Goal: Task Accomplishment & Management: Manage account settings

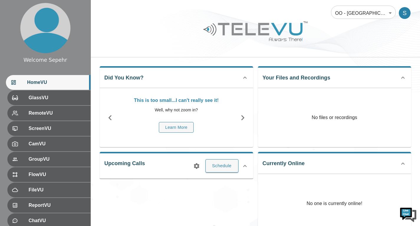
click at [354, 14] on body "Welcome Sepehr HomeVU GlassVU RemoteVU ScreenVU CamVU GroupVU FlowVU FileVU Rep…" at bounding box center [210, 196] width 420 height 392
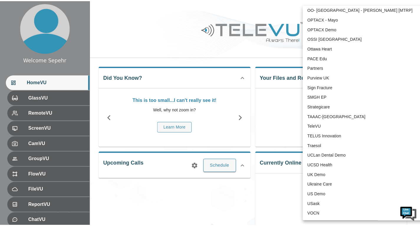
scroll to position [1229, 0]
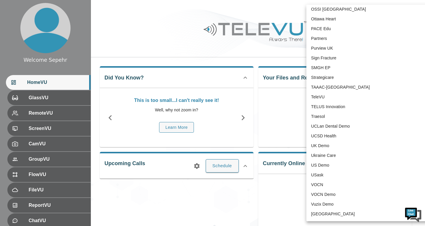
click at [325, 98] on li "TeleVU" at bounding box center [367, 97] width 122 height 10
type input "1"
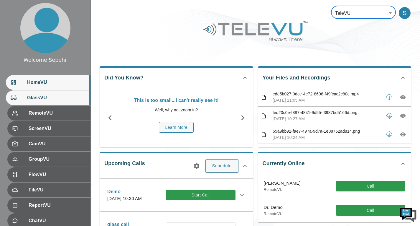
click at [47, 101] on span "GlassVU" at bounding box center [56, 97] width 59 height 7
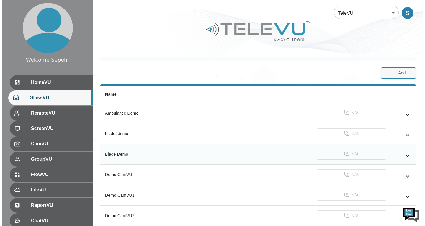
scroll to position [372, 0]
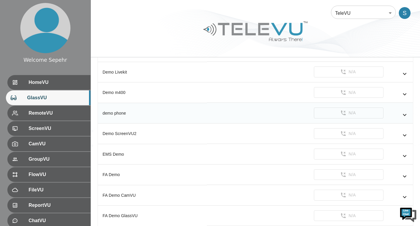
click at [406, 117] on icon "simple table" at bounding box center [405, 114] width 7 height 7
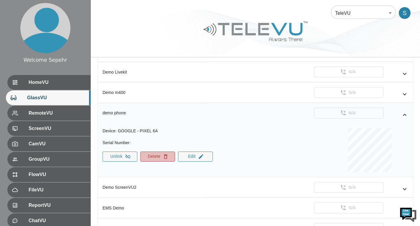
click at [155, 158] on button "Delete" at bounding box center [157, 156] width 35 height 10
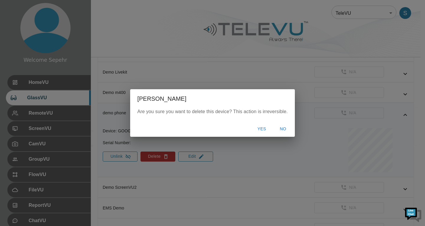
click at [260, 127] on button "Yes" at bounding box center [261, 128] width 19 height 11
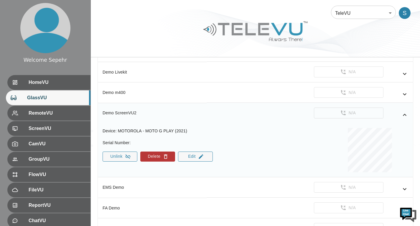
click at [371, 9] on body "Welcome Sepehr HomeVU GlassVU RemoteVU ScreenVU CamVU GroupVU FlowVU FileVU Rep…" at bounding box center [210, 91] width 420 height 926
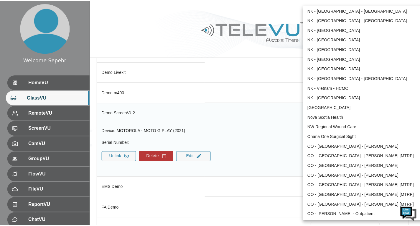
scroll to position [495, 0]
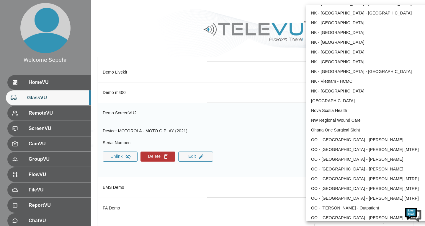
click at [323, 121] on li "NW Regional Wound Care" at bounding box center [367, 120] width 122 height 10
type input "121"
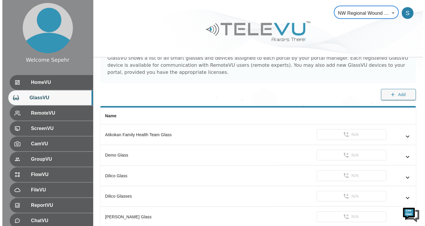
scroll to position [18, 0]
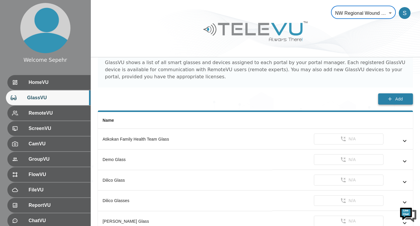
click at [393, 98] on icon "button" at bounding box center [390, 99] width 6 height 6
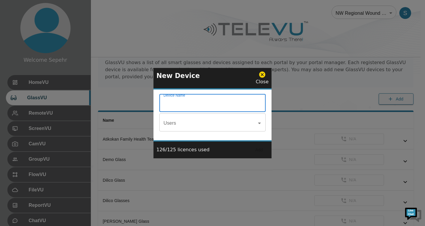
click at [227, 102] on input "Device Name" at bounding box center [212, 103] width 106 height 17
drag, startPoint x: 190, startPoint y: 103, endPoint x: 178, endPoint y: 103, distance: 12.1
click at [178, 103] on input "Autoflorecent" at bounding box center [212, 103] width 106 height 17
type input "Autoflorecent"
click at [210, 103] on input "Autoflorecent" at bounding box center [212, 103] width 106 height 17
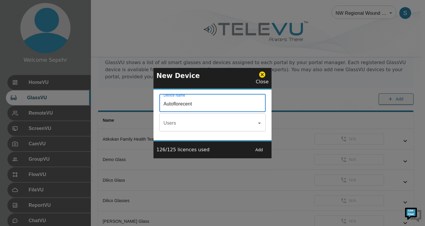
click at [210, 103] on input "Autoflorecent" at bounding box center [212, 103] width 106 height 17
paste input "Autofluorescence"
type input "Autofluorescence CamVU"
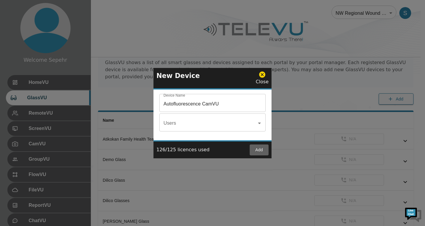
click at [258, 148] on button "Add" at bounding box center [259, 149] width 19 height 11
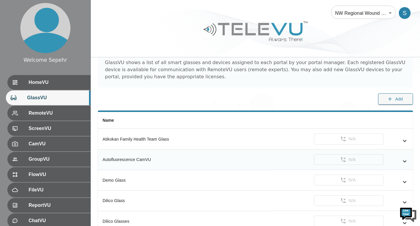
click at [405, 162] on icon "simple table" at bounding box center [405, 161] width 4 height 2
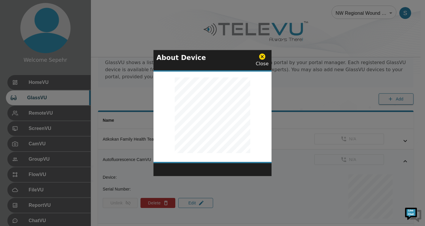
click at [261, 59] on icon at bounding box center [261, 56] width 7 height 7
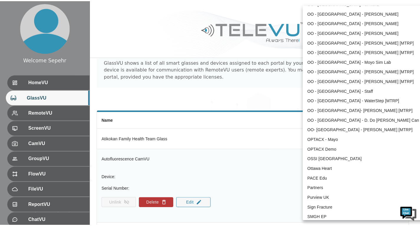
scroll to position [1152, 0]
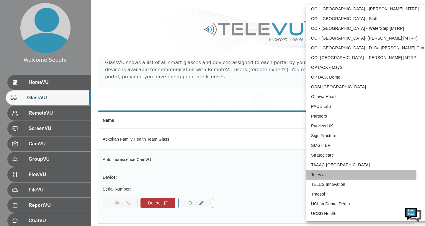
click at [328, 174] on li "TeleVU" at bounding box center [367, 175] width 122 height 10
type input "1"
